Goal: Information Seeking & Learning: Find specific fact

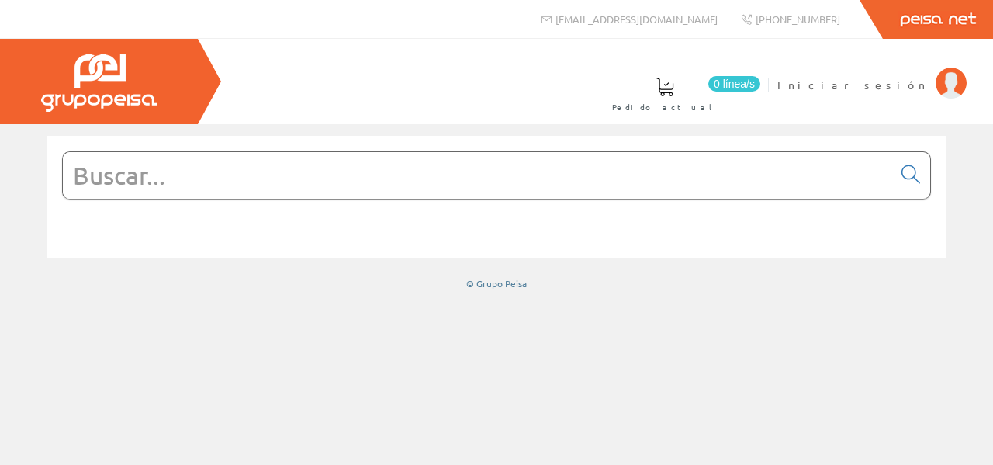
click at [161, 166] on input "text" at bounding box center [477, 175] width 829 height 47
click at [945, 88] on img at bounding box center [950, 82] width 31 height 31
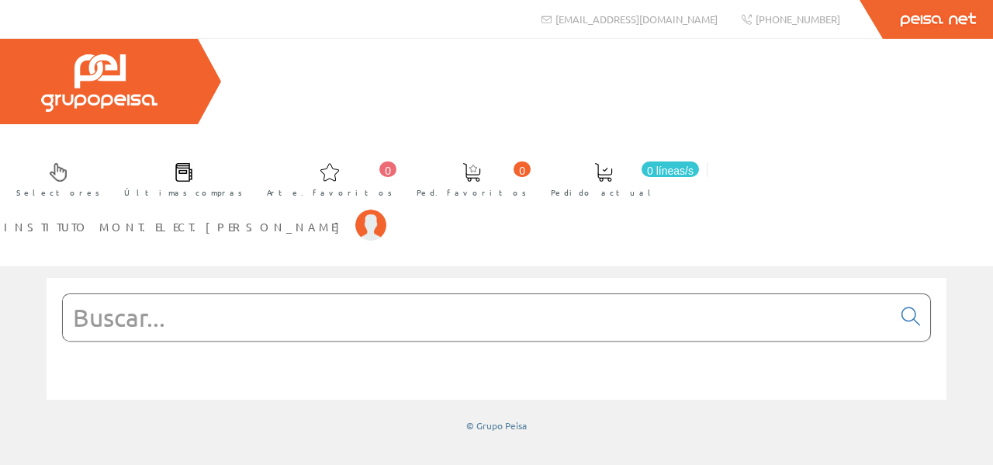
click at [111, 294] on input "text" at bounding box center [477, 317] width 829 height 47
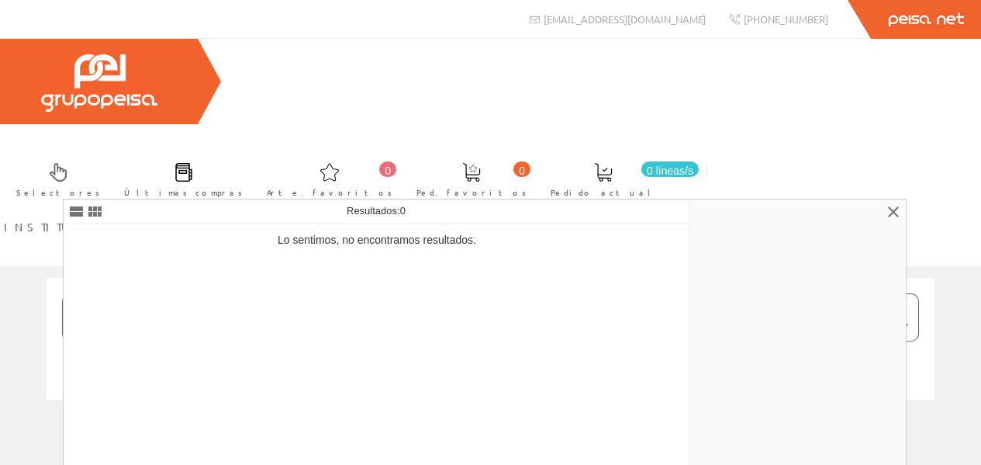
type input "057709"
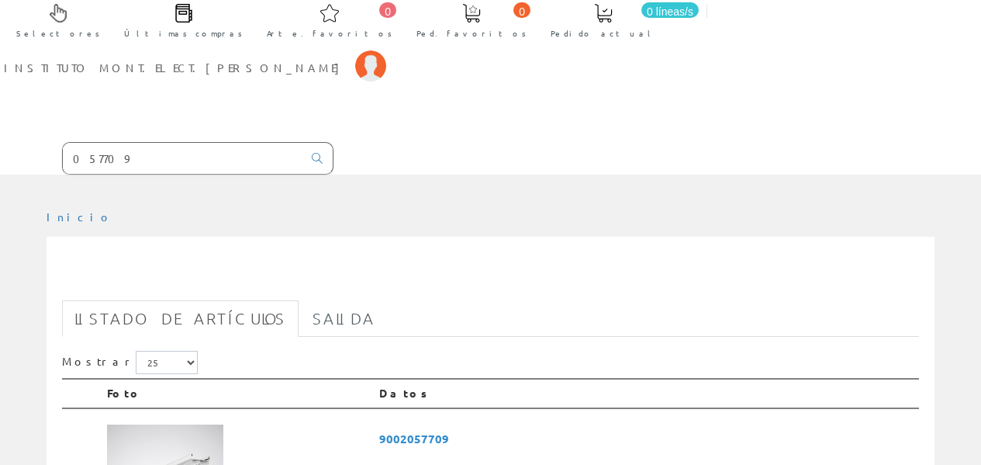
scroll to position [155, 0]
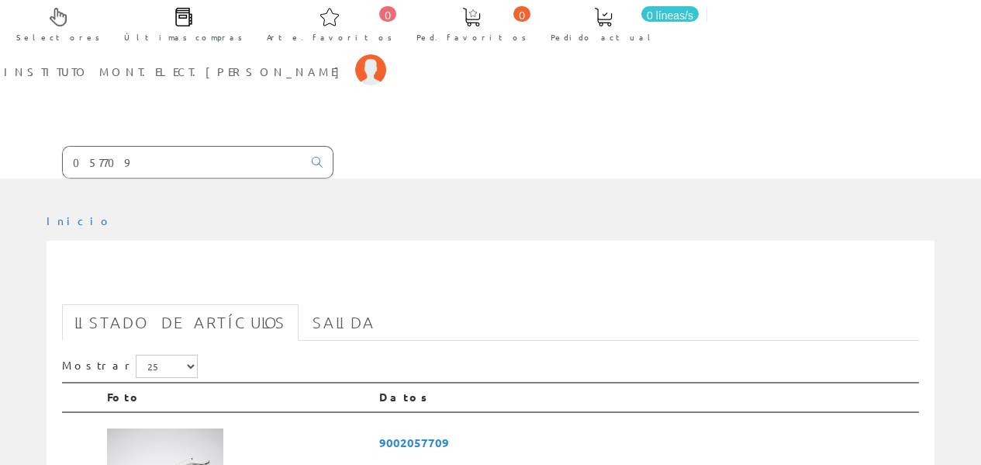
drag, startPoint x: 118, startPoint y: 22, endPoint x: 0, endPoint y: 15, distance: 118.1
click at [4, 146] on form "057709" at bounding box center [166, 162] width 333 height 33
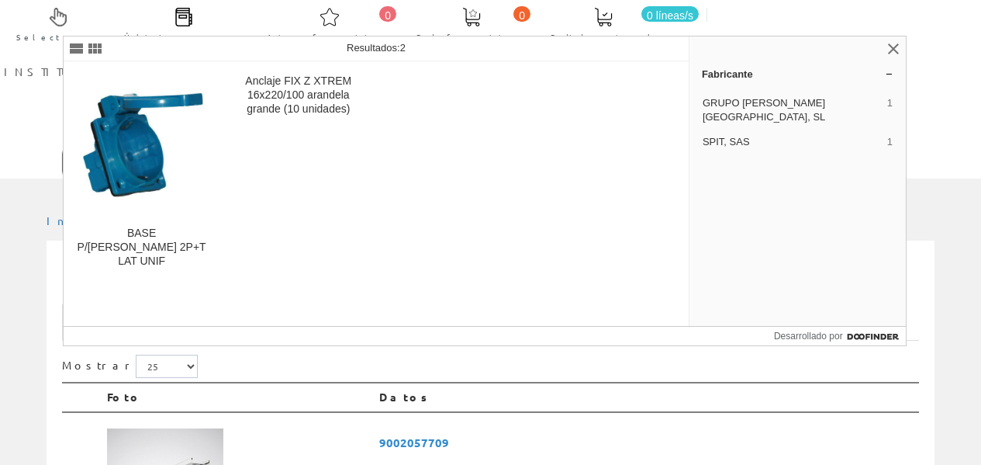
type input "057676"
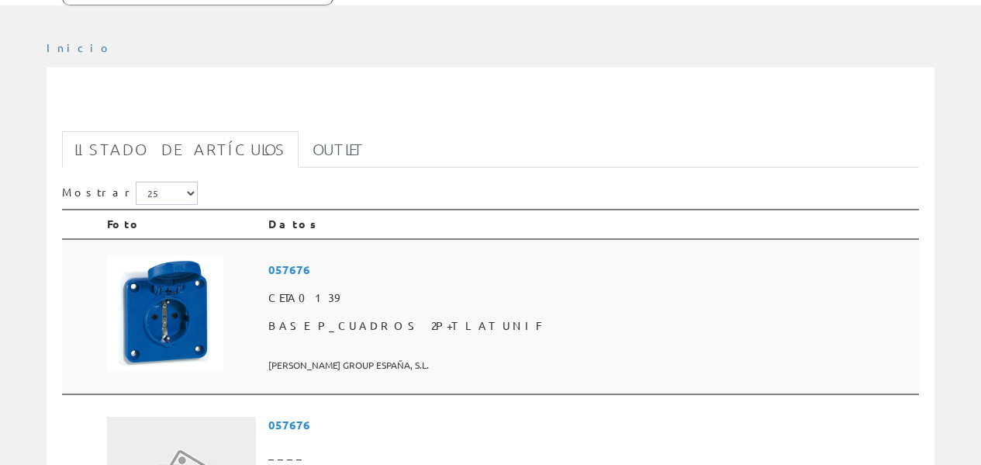
scroll to position [310, 0]
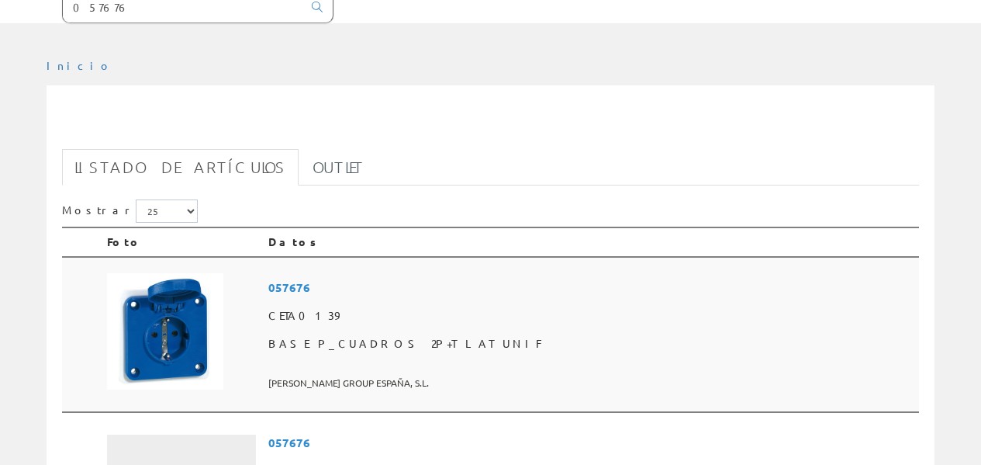
click at [387, 273] on span "057676" at bounding box center [590, 287] width 644 height 29
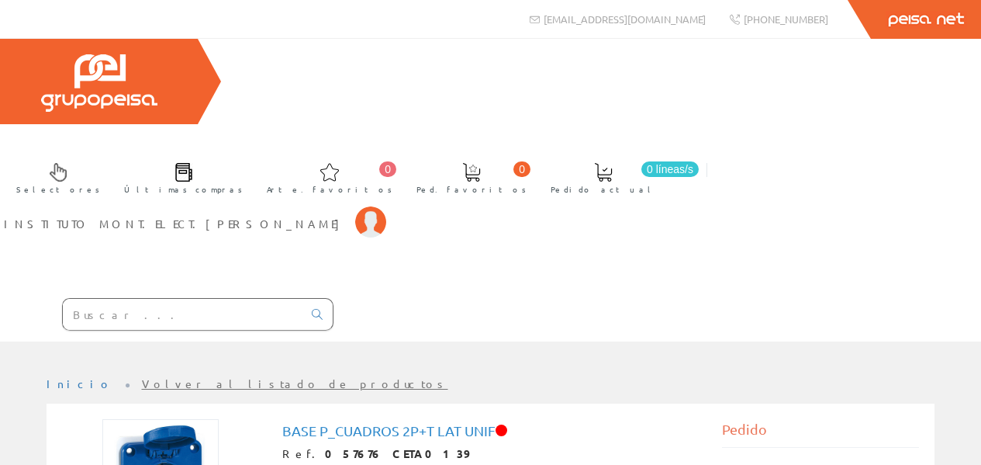
click at [114, 299] on input "text" at bounding box center [183, 314] width 240 height 31
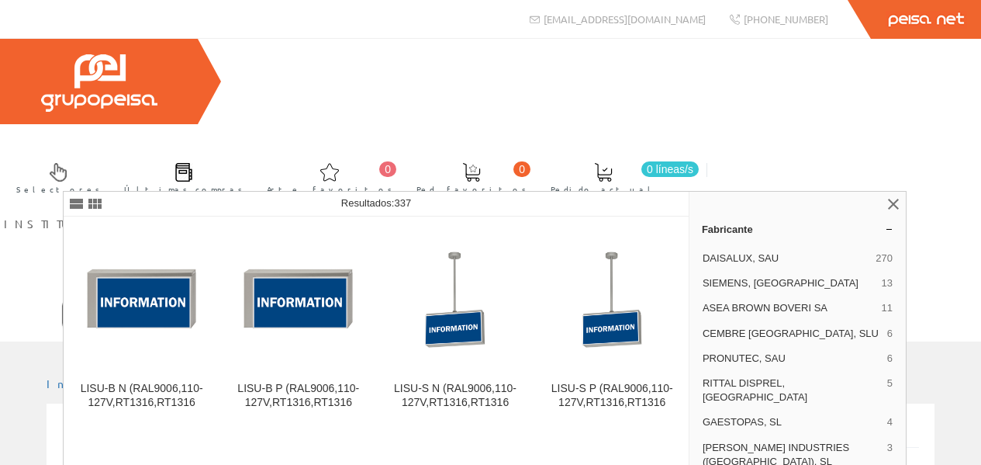
type input "1316v6"
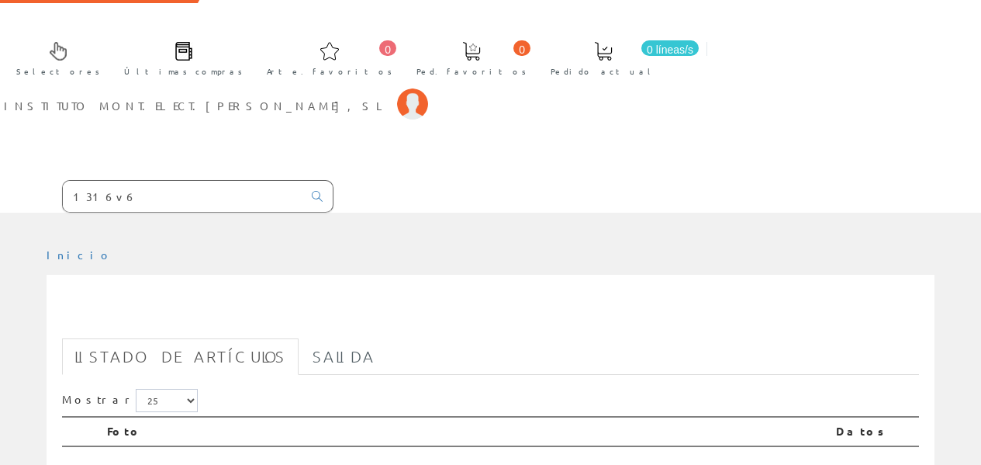
scroll to position [26, 0]
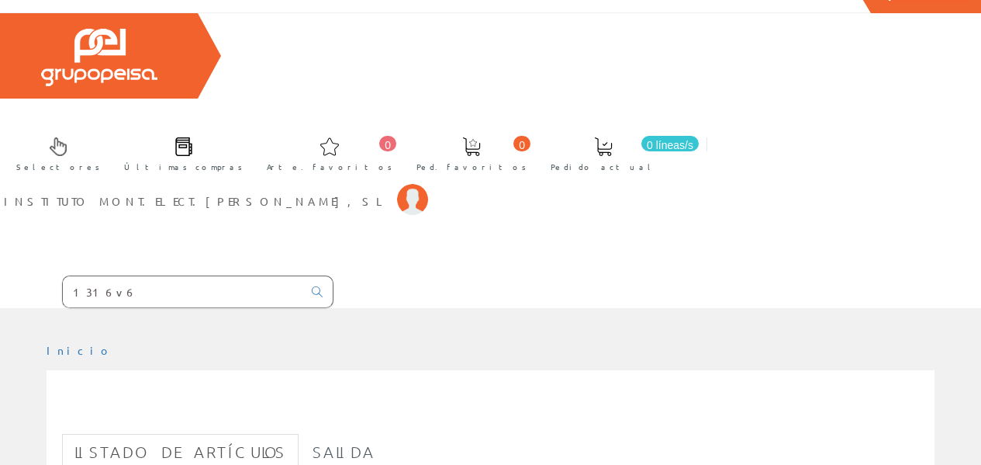
drag, startPoint x: 120, startPoint y: 150, endPoint x: 40, endPoint y: 154, distance: 79.9
click at [40, 275] on form "1316v6" at bounding box center [166, 291] width 333 height 33
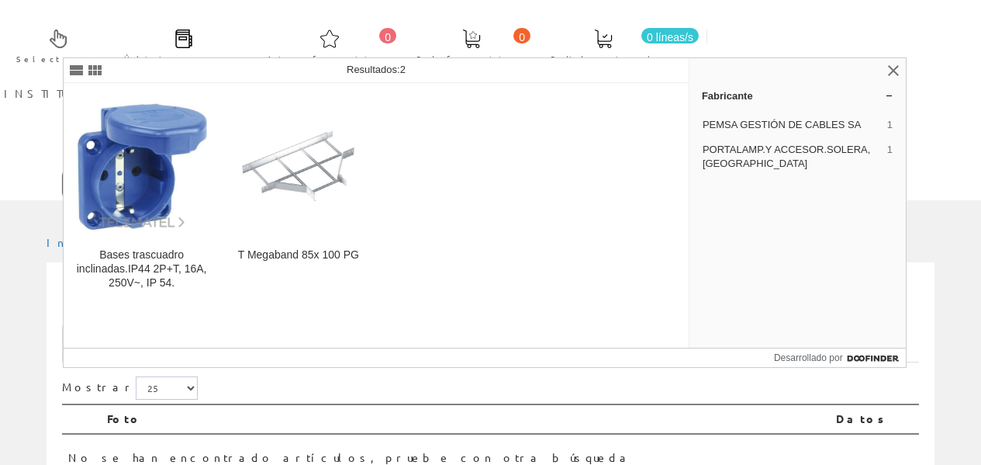
scroll to position [155, 0]
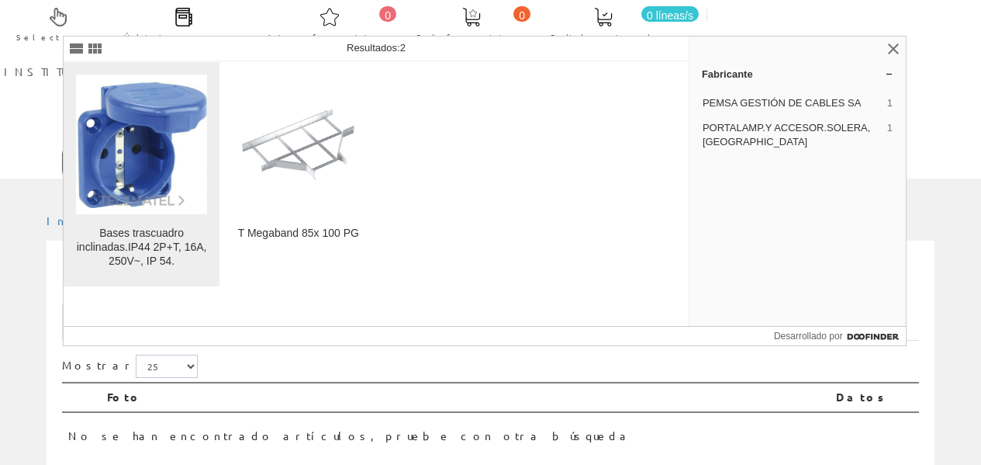
type input "931131"
click at [126, 145] on img at bounding box center [141, 144] width 131 height 126
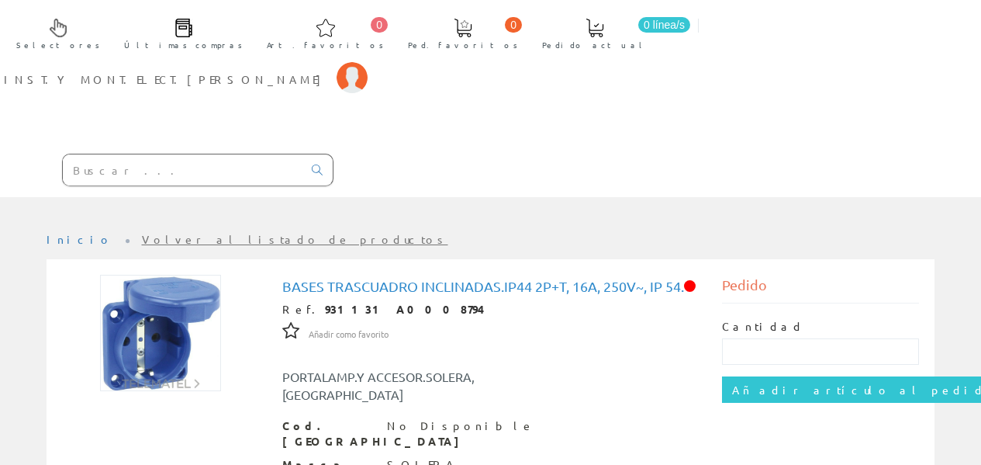
scroll to position [103, 0]
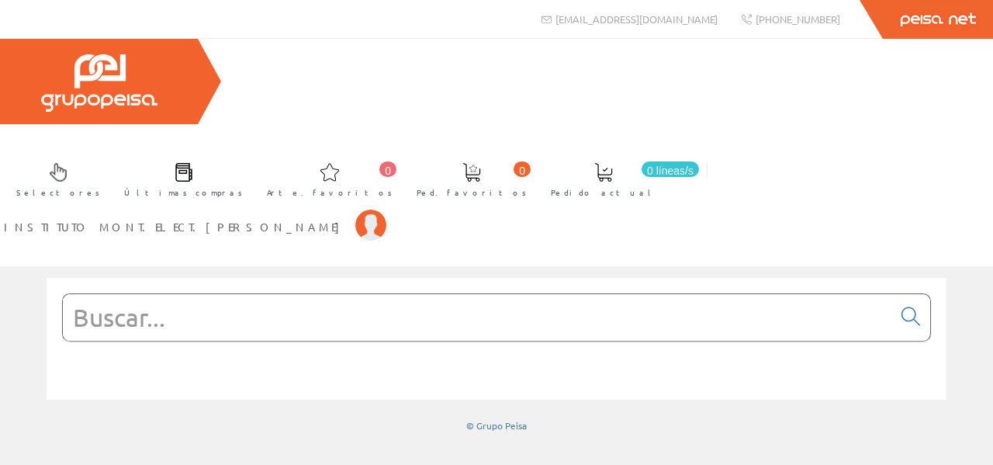
click at [127, 294] on input "text" at bounding box center [477, 317] width 829 height 47
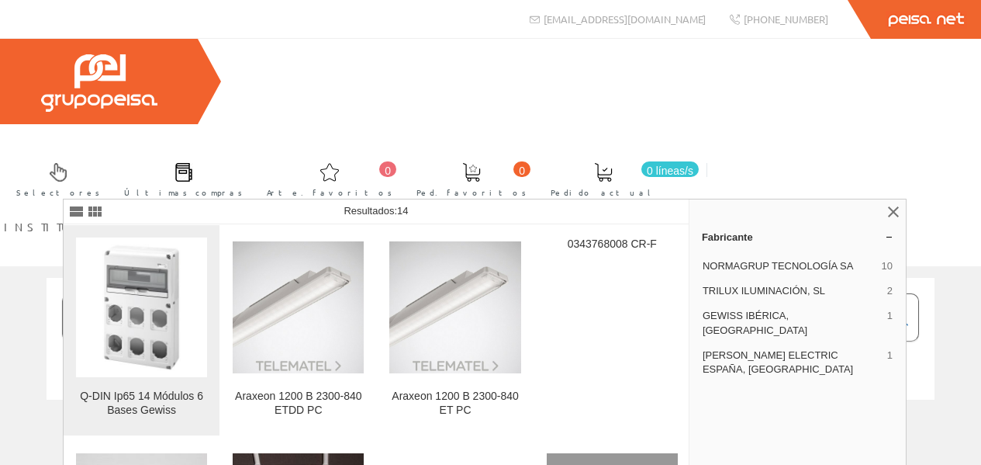
type input "68008"
click at [147, 297] on img at bounding box center [141, 306] width 131 height 131
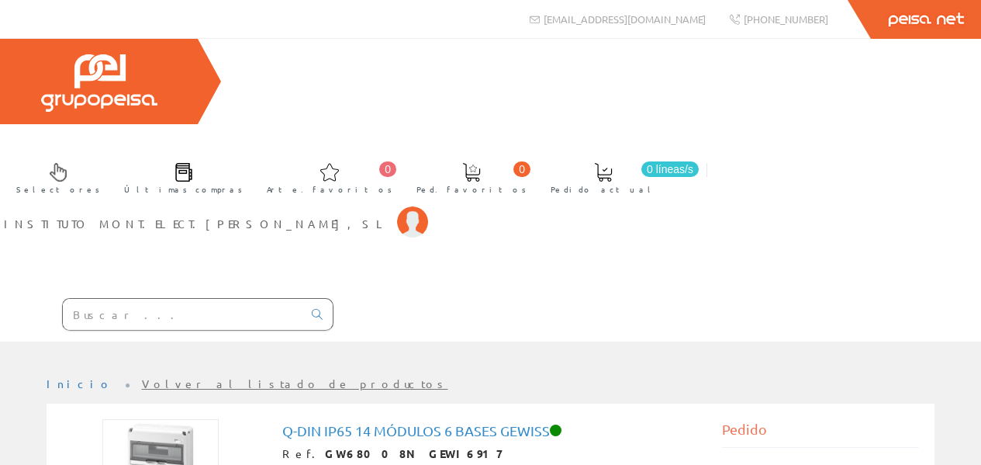
click at [133, 299] on input "text" at bounding box center [183, 314] width 240 height 31
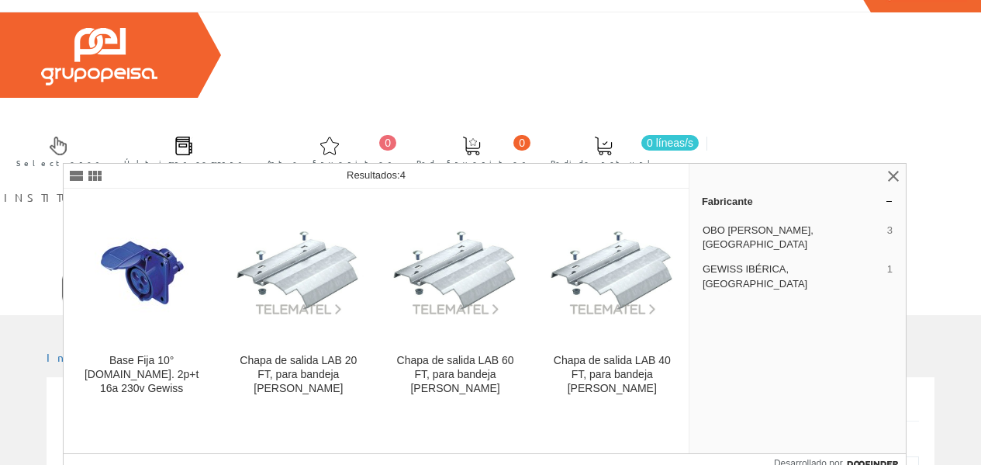
scroll to position [52, 0]
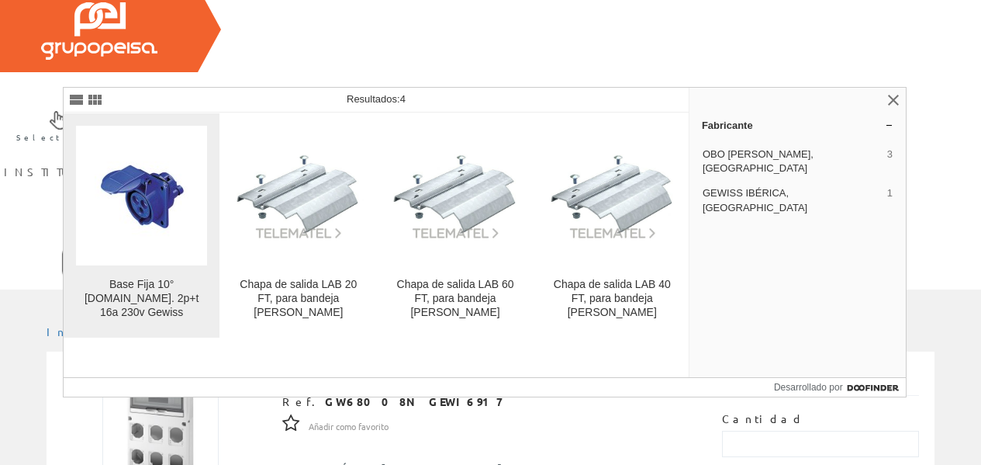
type input "62204"
click at [130, 201] on img at bounding box center [142, 195] width 94 height 118
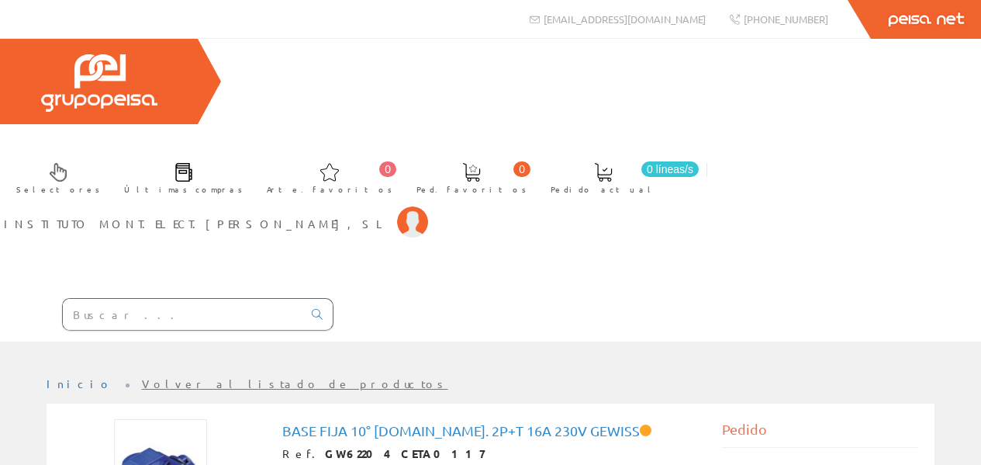
click at [110, 299] on input "text" at bounding box center [183, 314] width 240 height 31
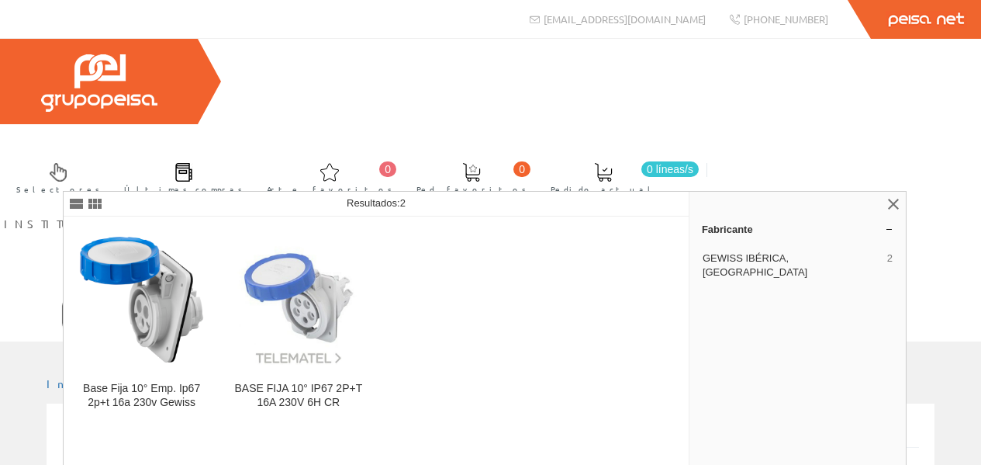
type input "62227"
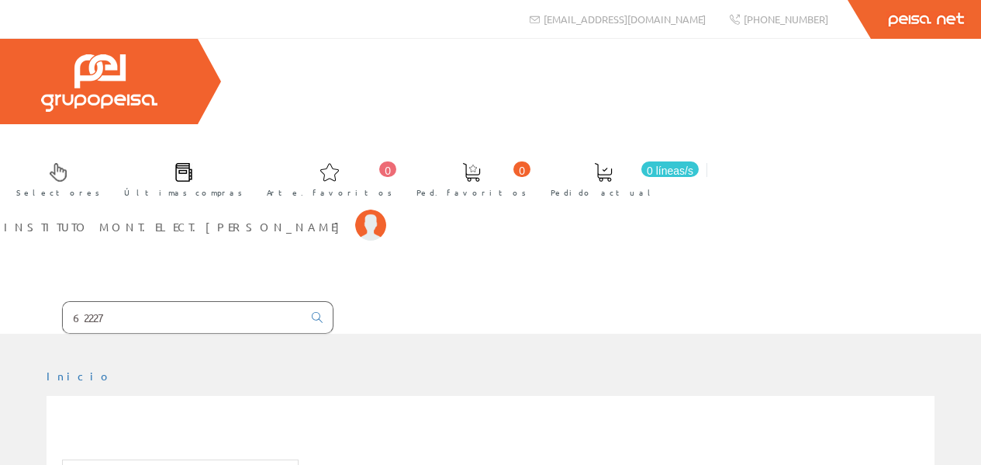
drag, startPoint x: 119, startPoint y: 174, endPoint x: 0, endPoint y: 175, distance: 119.4
click at [0, 301] on form "62227" at bounding box center [166, 317] width 333 height 33
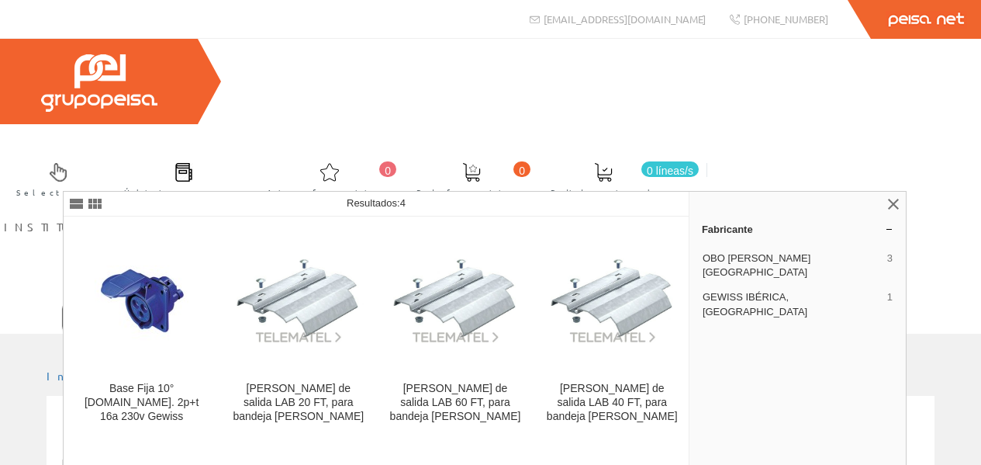
type input "62204"
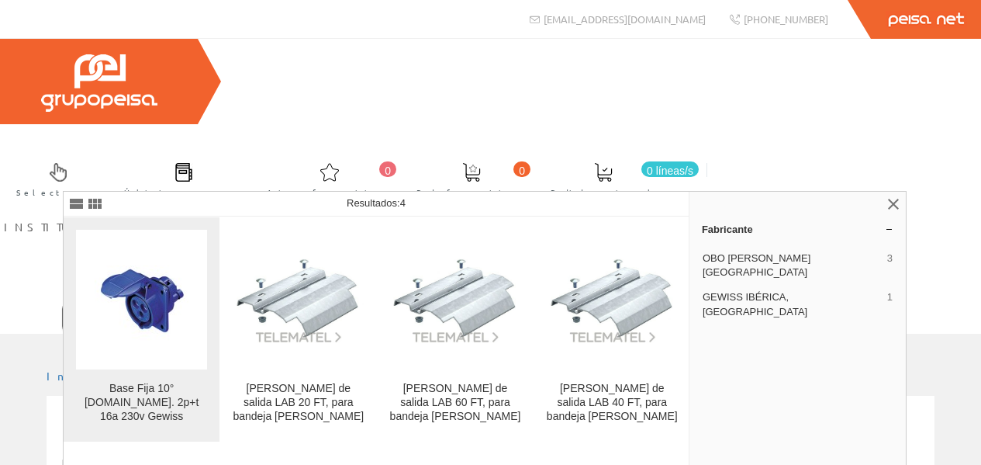
click at [147, 308] on img at bounding box center [142, 299] width 94 height 118
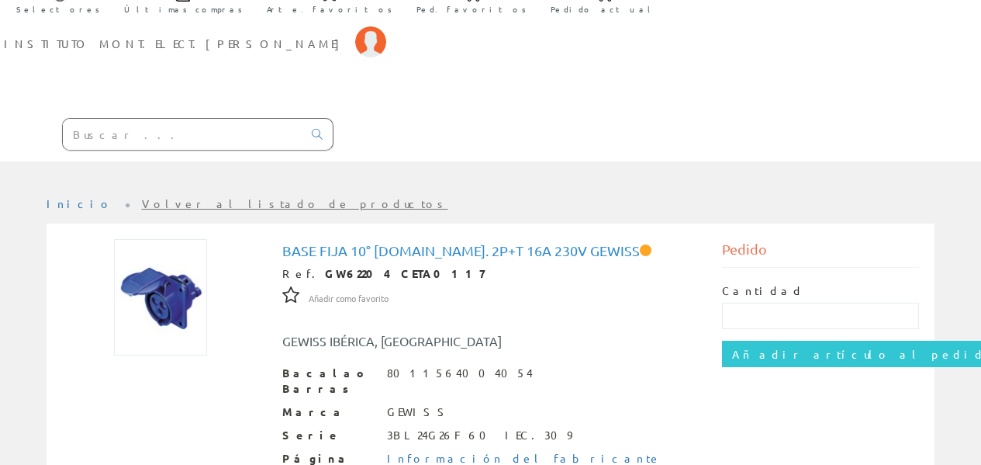
scroll to position [181, 0]
click at [168, 238] on img at bounding box center [160, 296] width 92 height 116
click at [175, 238] on img at bounding box center [160, 296] width 92 height 116
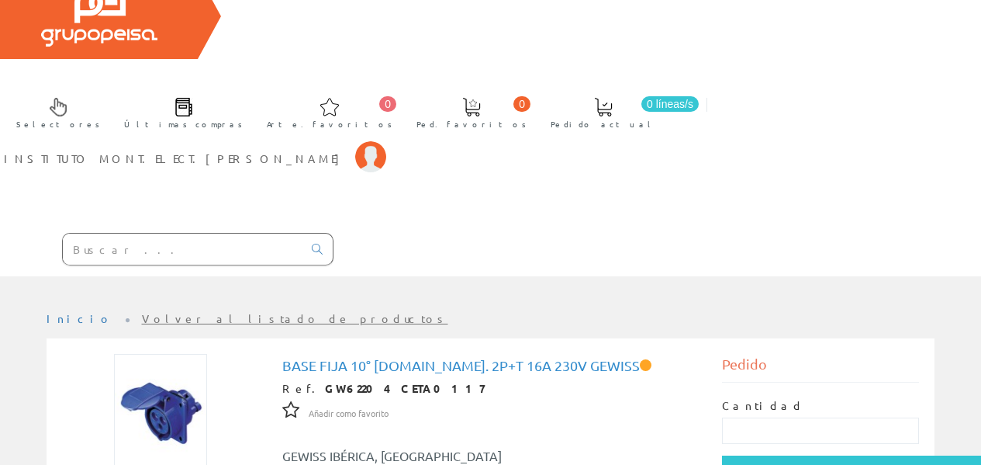
scroll to position [0, 0]
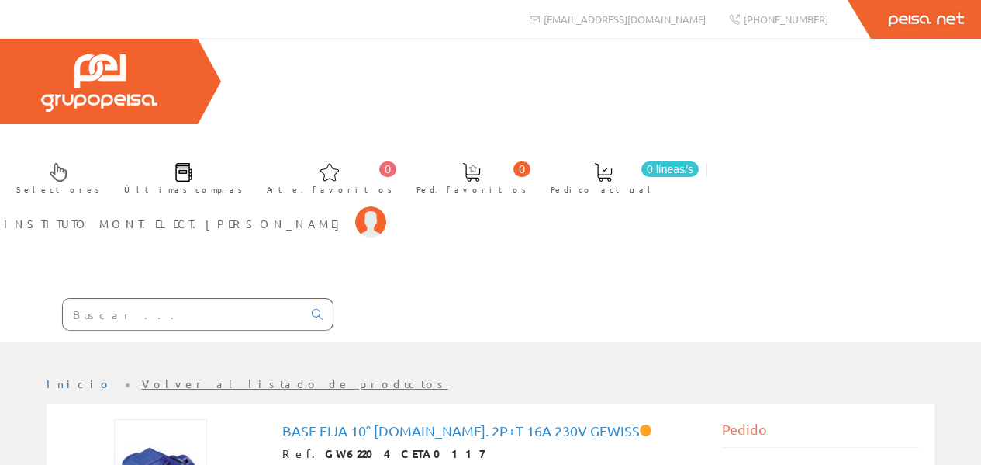
click at [82, 299] on input "text" at bounding box center [183, 314] width 240 height 31
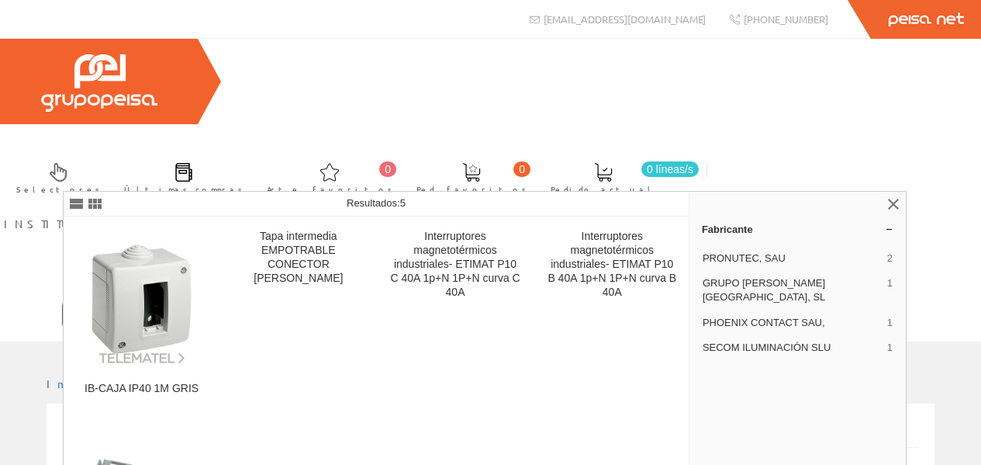
type input "27401"
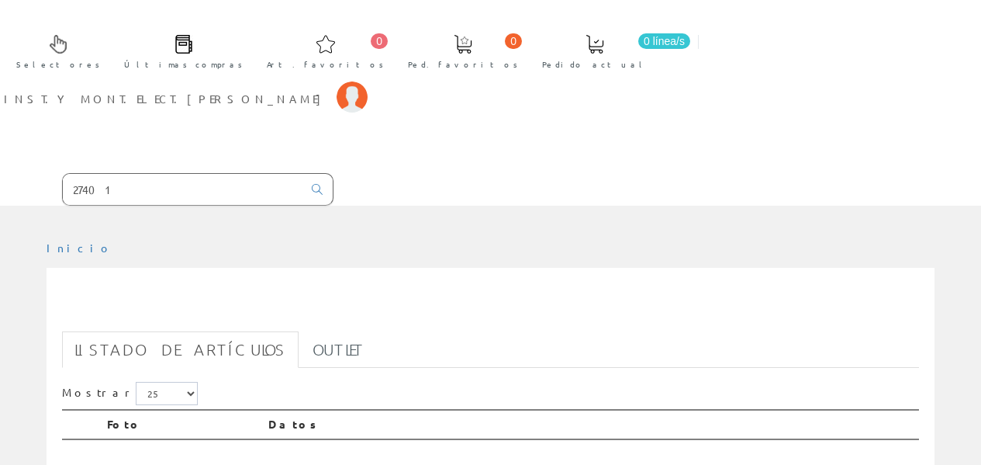
scroll to position [103, 0]
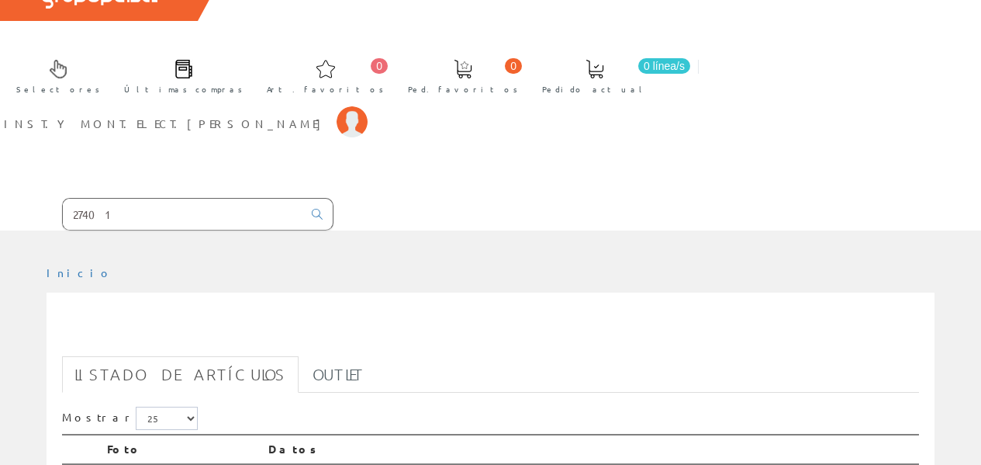
click at [72, 199] on input "27401" at bounding box center [183, 214] width 240 height 31
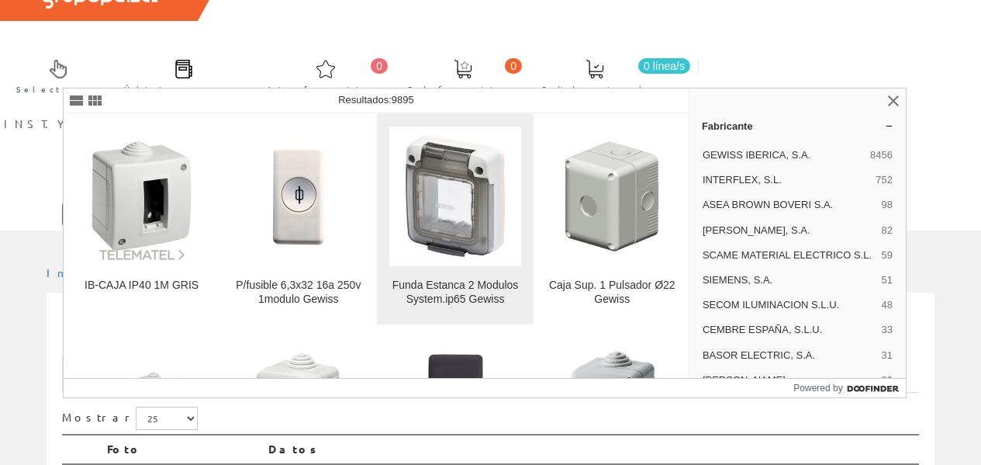
type input "gw27401"
click at [422, 193] on img at bounding box center [454, 195] width 131 height 131
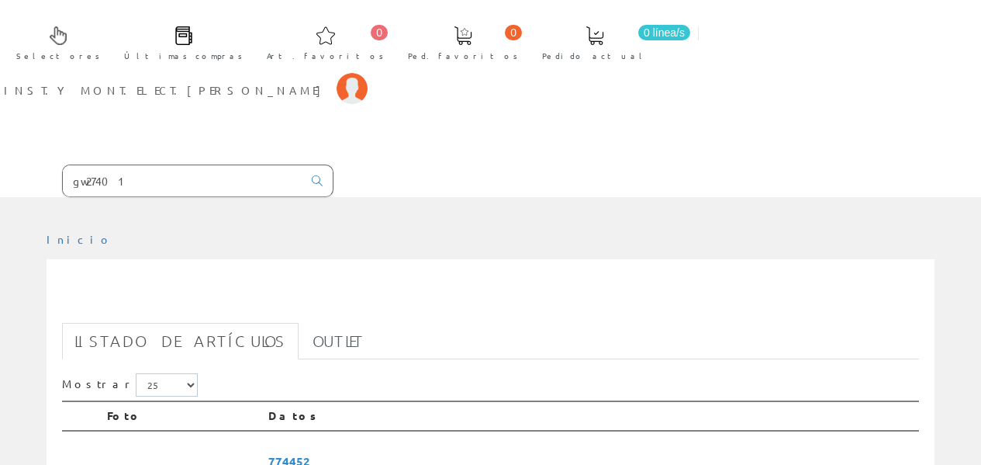
scroll to position [103, 0]
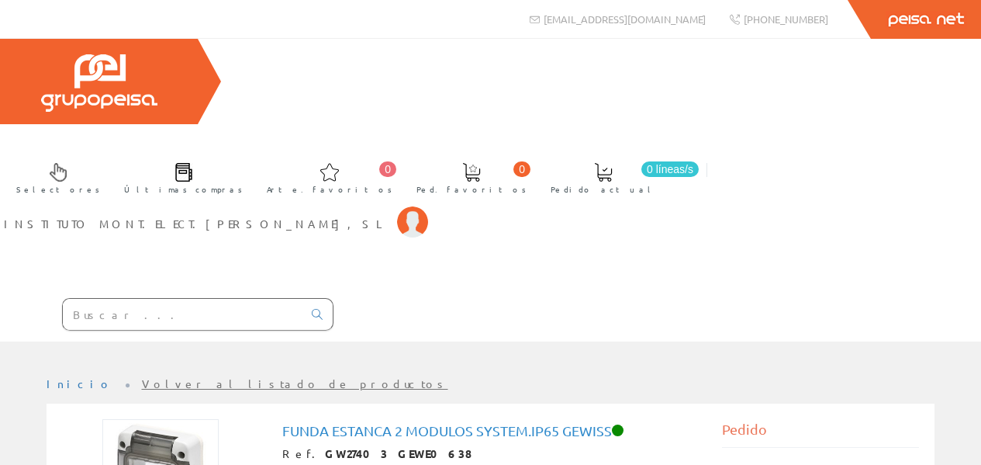
click at [102, 299] on input "text" at bounding box center [183, 314] width 240 height 31
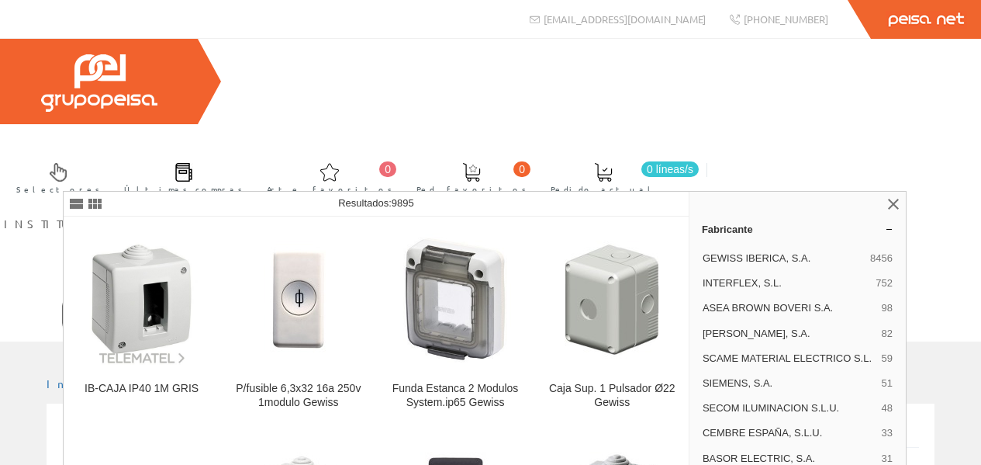
type input "gw27401"
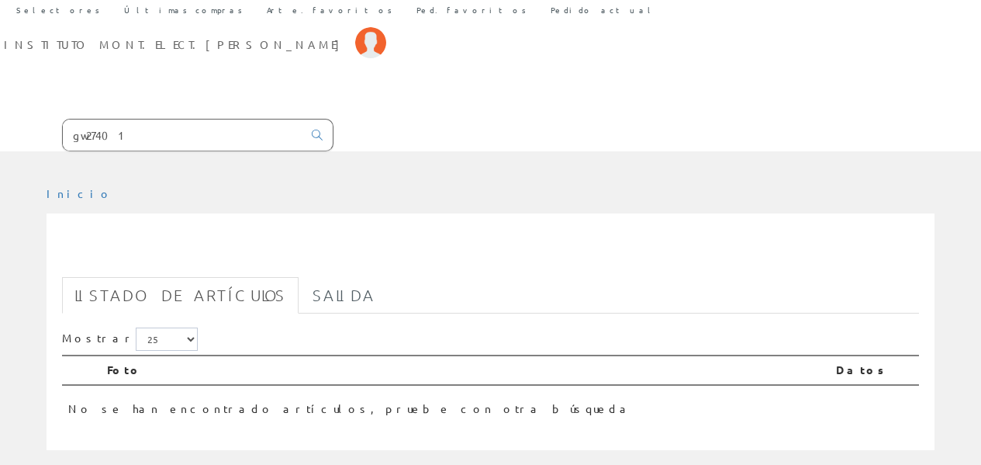
scroll to position [181, 0]
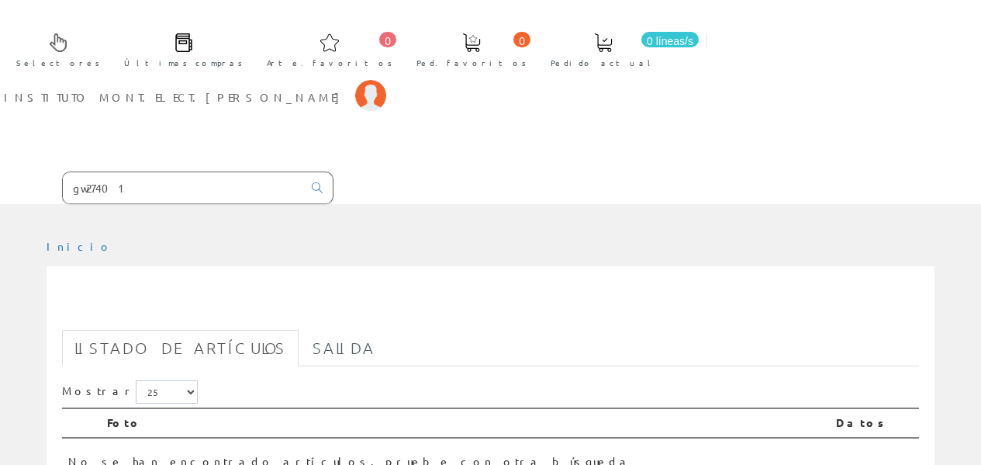
drag, startPoint x: 104, startPoint y: 365, endPoint x: 120, endPoint y: 143, distance: 223.2
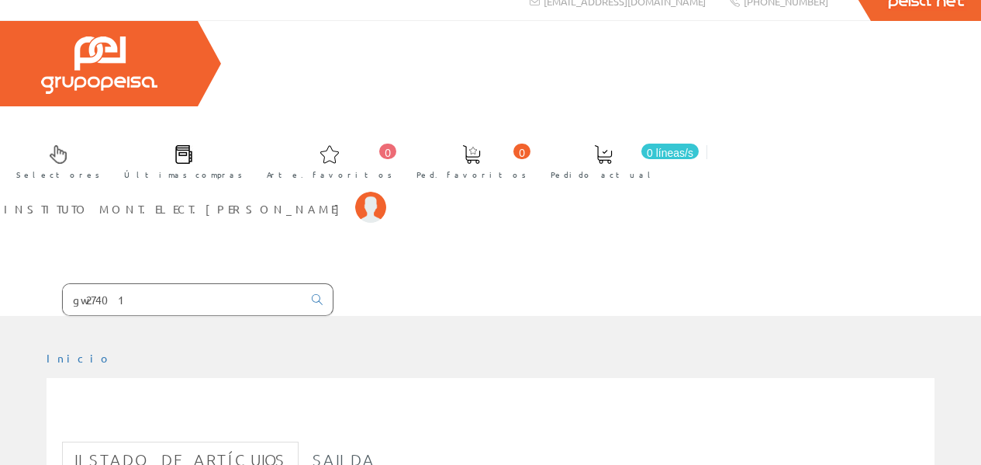
scroll to position [0, 0]
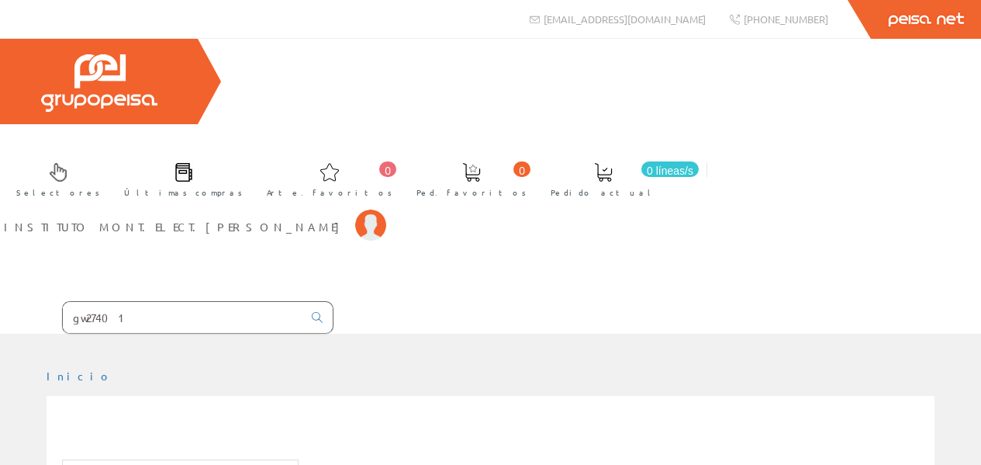
drag, startPoint x: 37, startPoint y: 171, endPoint x: 1, endPoint y: 174, distance: 36.5
click at [0, 301] on form "gw27401" at bounding box center [166, 317] width 333 height 33
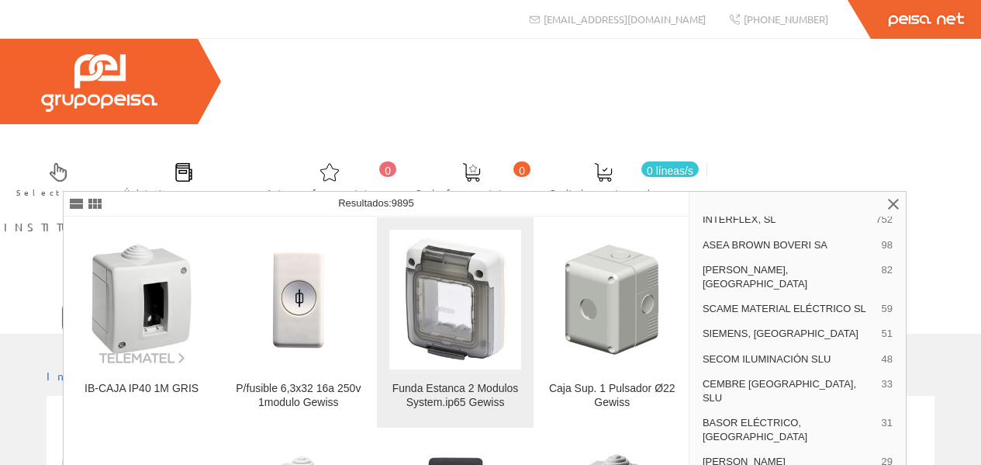
type input "GW27401"
click at [442, 319] on img at bounding box center [454, 298] width 131 height 131
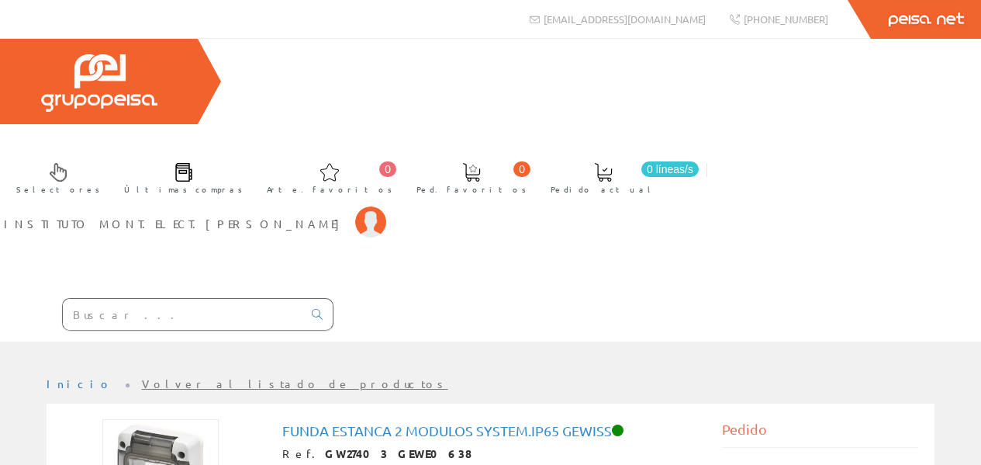
click at [95, 299] on input "text" at bounding box center [183, 314] width 240 height 31
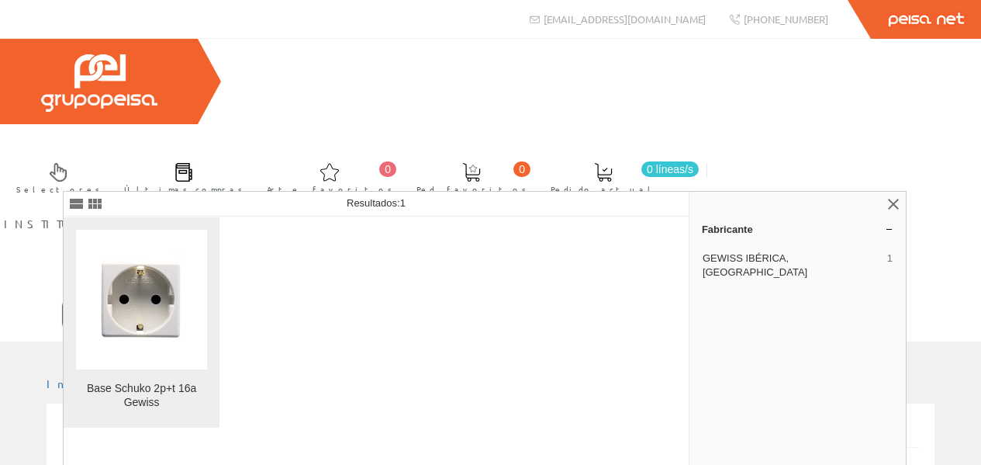
type input "GW20265"
click at [133, 326] on img at bounding box center [142, 299] width 95 height 118
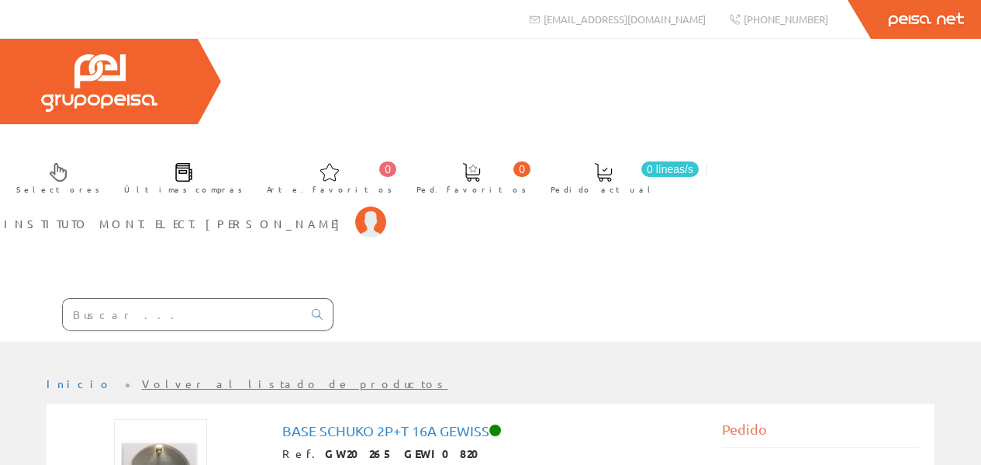
click at [129, 299] on input "text" at bounding box center [183, 314] width 240 height 31
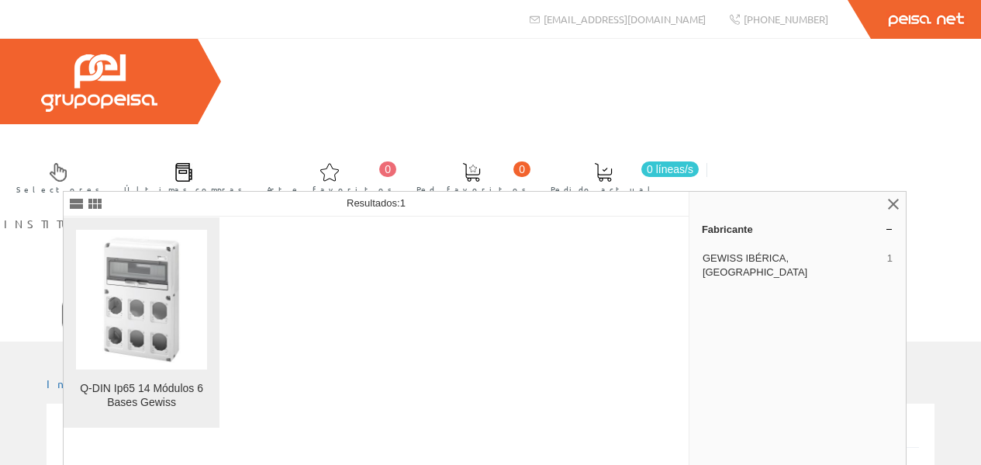
type input "GW68008"
drag, startPoint x: 130, startPoint y: 277, endPoint x: 330, endPoint y: 441, distance: 259.0
click at [131, 275] on img at bounding box center [141, 298] width 131 height 131
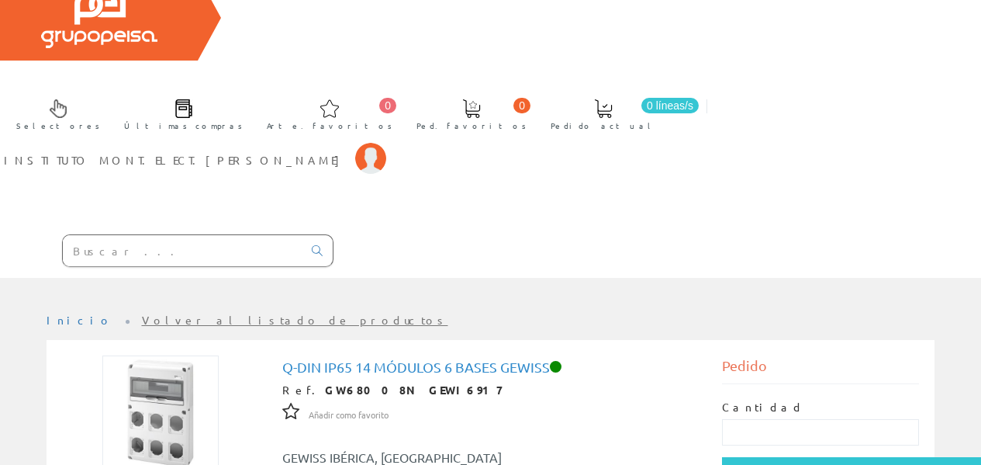
scroll to position [52, 0]
